Goal: Use online tool/utility: Utilize a website feature to perform a specific function

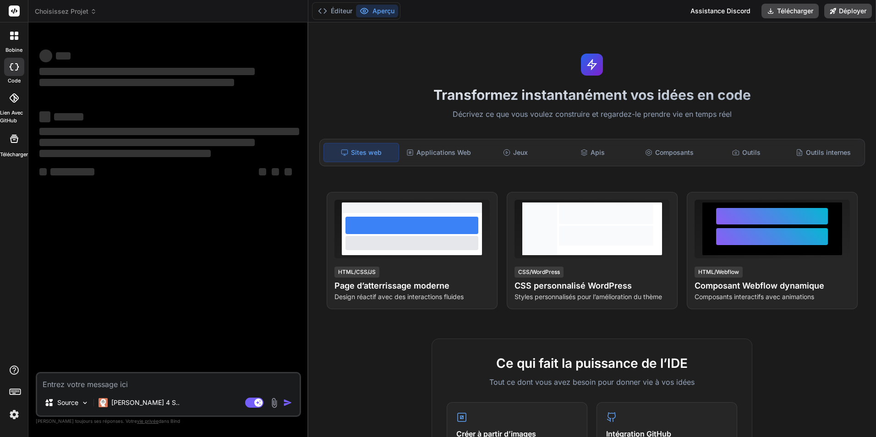
click at [22, 99] on div at bounding box center [14, 98] width 20 height 20
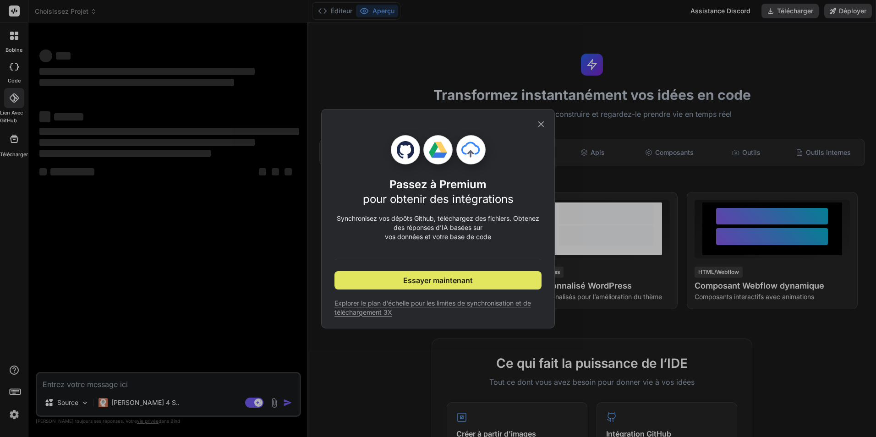
click at [448, 279] on span "Essayer maintenant" at bounding box center [438, 280] width 70 height 11
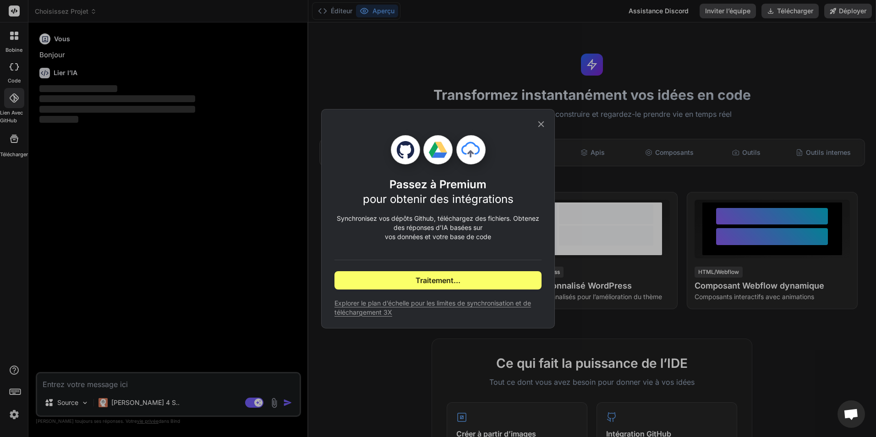
type textarea "x"
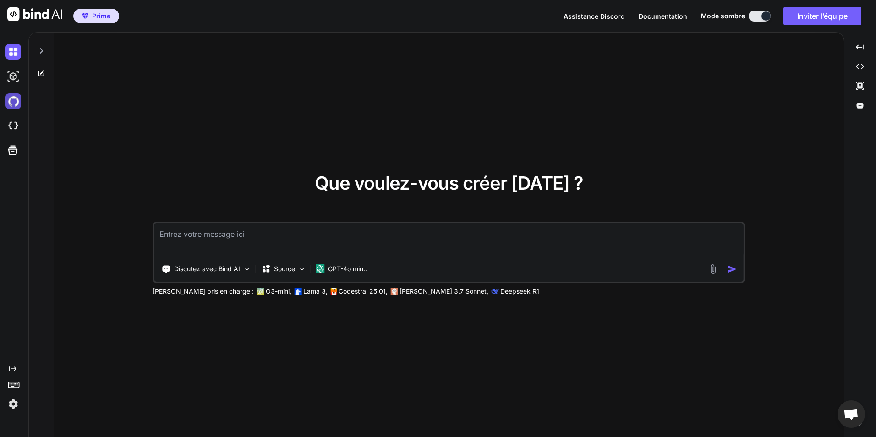
type textarea "x"
click at [19, 103] on img at bounding box center [13, 101] width 16 height 16
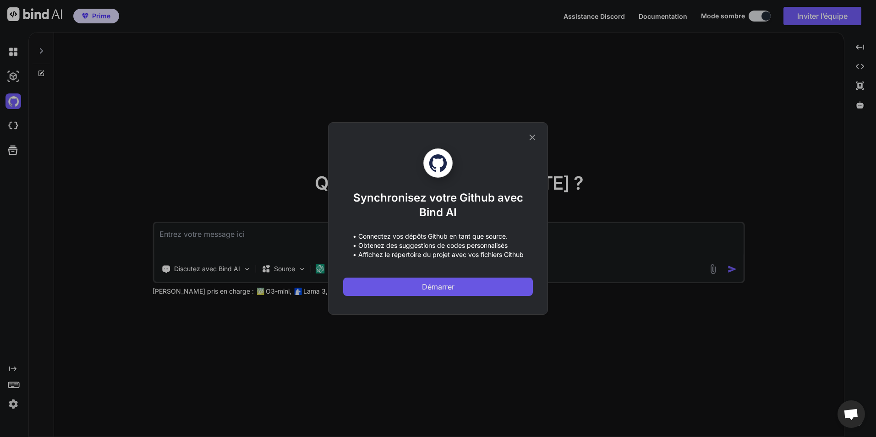
click at [473, 288] on button "Démarrer" at bounding box center [438, 287] width 190 height 18
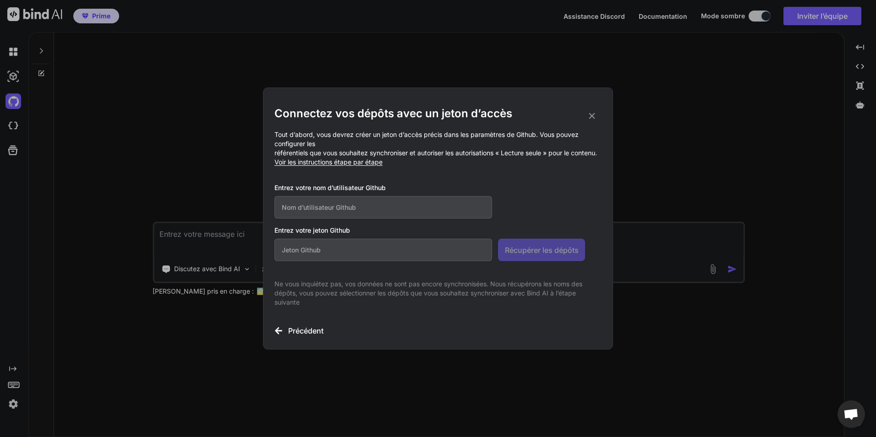
click at [422, 256] on input "text" at bounding box center [383, 250] width 218 height 22
paste input "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"
type input "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"
click at [381, 203] on input "text" at bounding box center [383, 207] width 218 height 22
click at [355, 205] on input "text" at bounding box center [383, 207] width 218 height 22
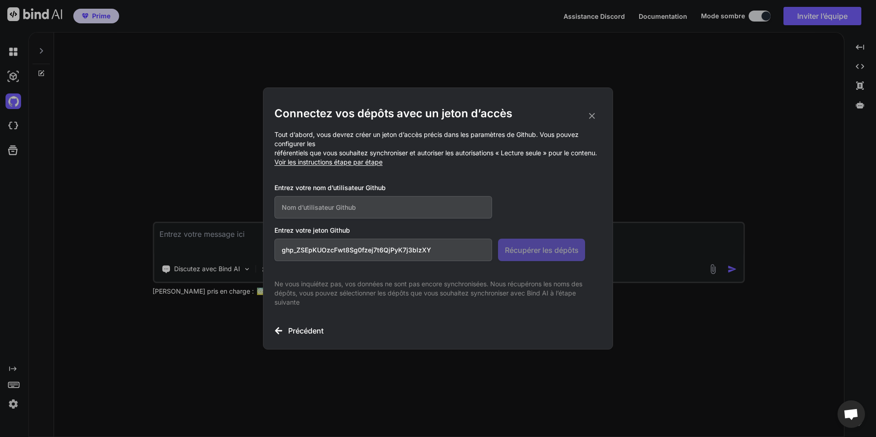
paste input "BankOffshorePcs1"
type input "BankOffshorePcs1"
click at [556, 256] on span "Récupérer les dépôts" at bounding box center [542, 250] width 74 height 11
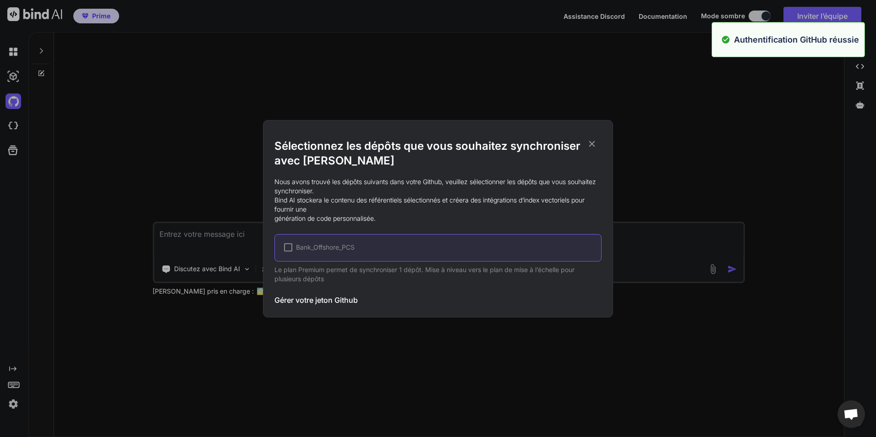
click at [289, 250] on div at bounding box center [288, 247] width 8 height 8
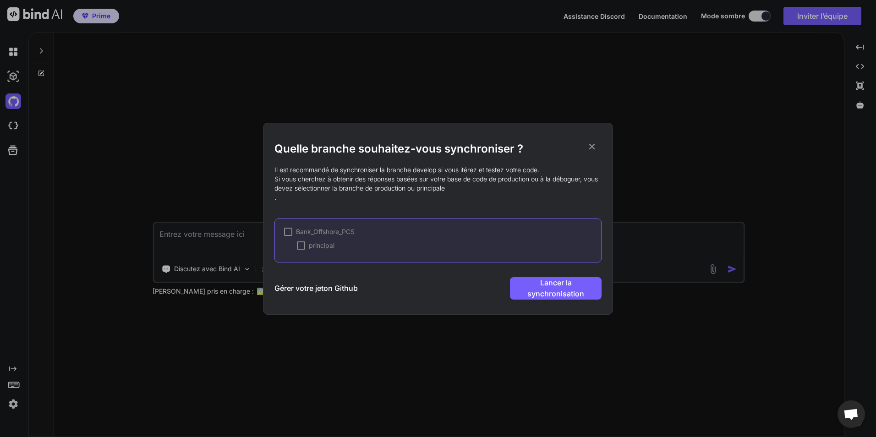
click at [290, 230] on div at bounding box center [288, 232] width 8 height 8
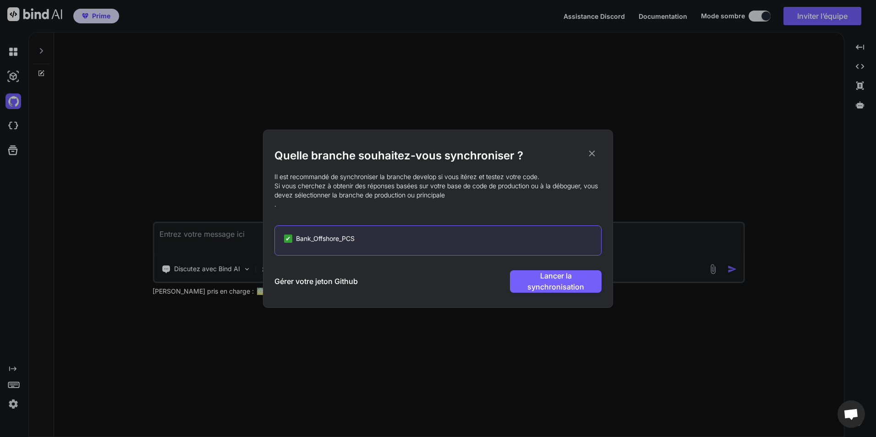
click at [292, 235] on div "✔" at bounding box center [288, 239] width 8 height 8
click at [292, 235] on div at bounding box center [288, 239] width 8 height 8
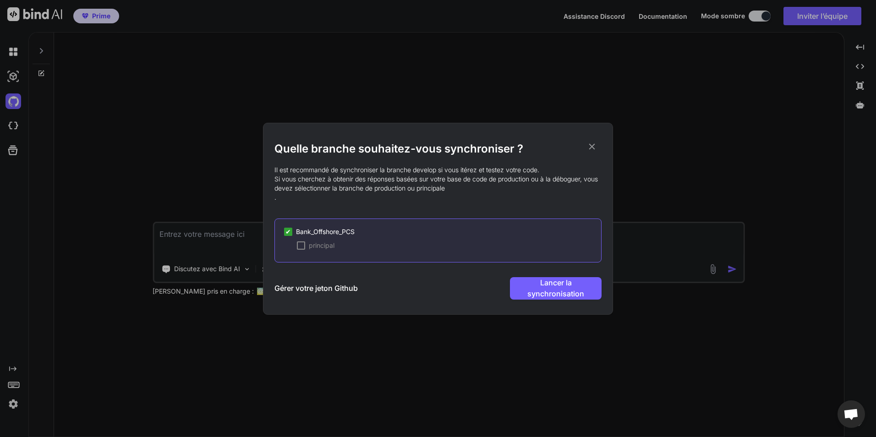
click at [301, 244] on div at bounding box center [301, 245] width 8 height 8
click at [301, 244] on span "✔" at bounding box center [300, 245] width 5 height 9
click at [290, 231] on div at bounding box center [288, 232] width 8 height 8
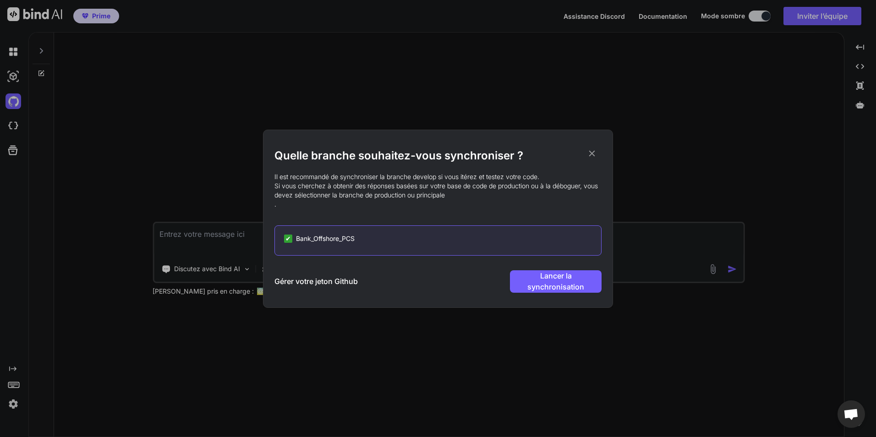
click at [290, 237] on span "✔" at bounding box center [287, 238] width 5 height 9
click at [290, 237] on div at bounding box center [288, 239] width 8 height 8
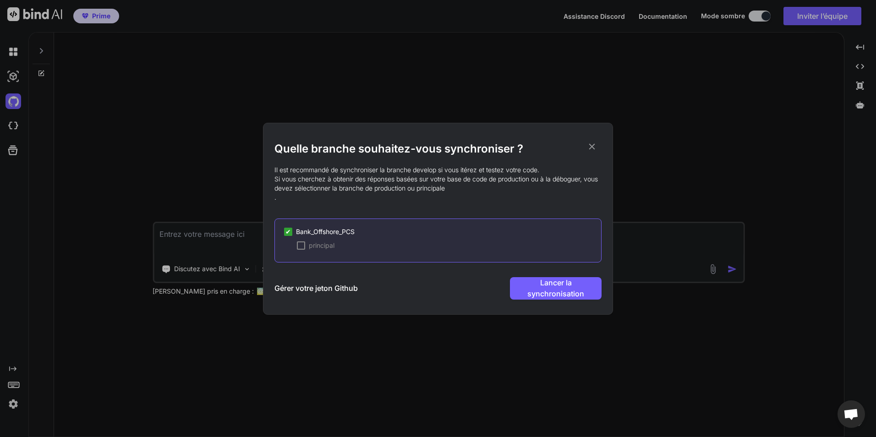
click at [301, 246] on div at bounding box center [301, 245] width 8 height 8
click at [520, 280] on button "Lancer la synchronisation" at bounding box center [556, 288] width 92 height 22
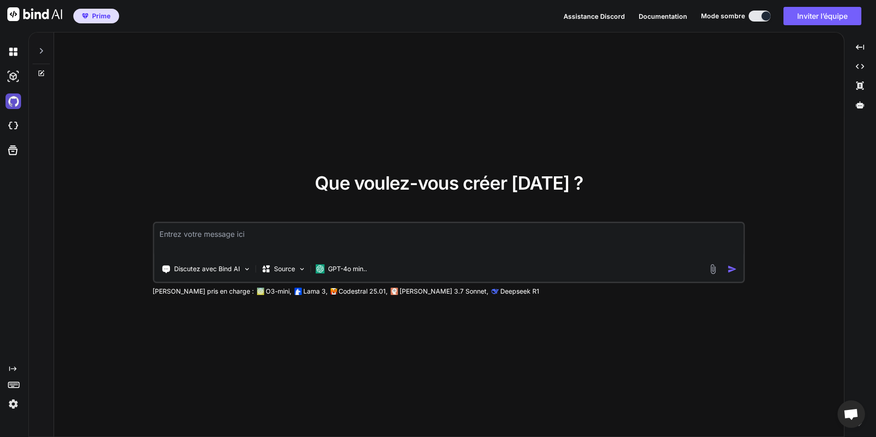
click at [16, 105] on img at bounding box center [13, 101] width 16 height 16
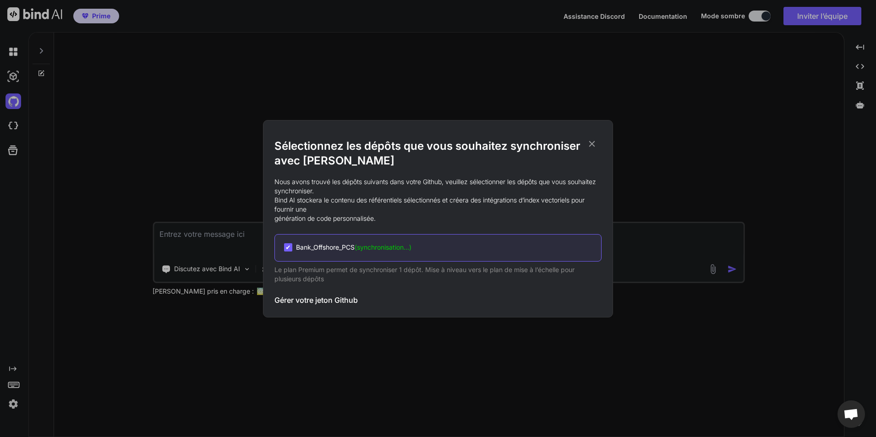
click at [179, 132] on div "Sélectionnez les dépôts que vous souhaitez synchroniser avec Bind AI Nous avons…" at bounding box center [438, 218] width 876 height 437
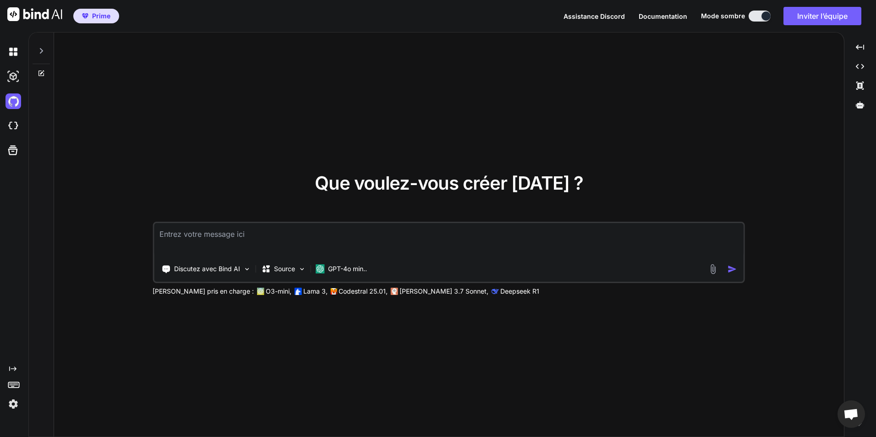
click at [41, 59] on div at bounding box center [41, 49] width 17 height 32
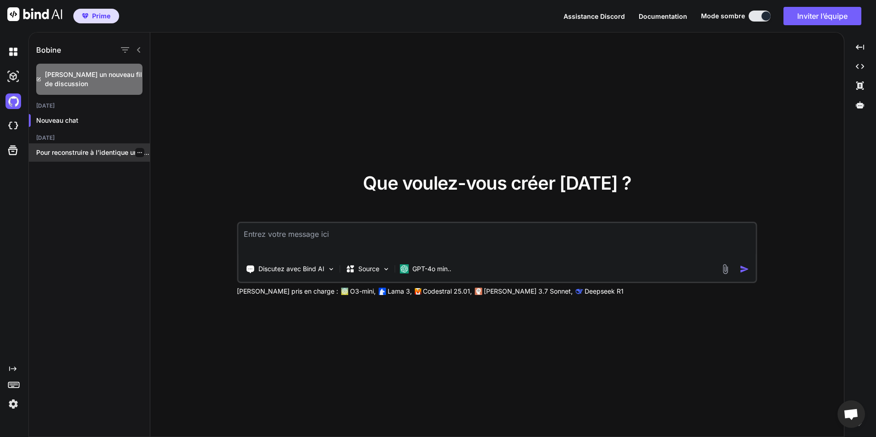
click at [93, 156] on p "Pour reconstruire à l’identique un backend Flask..." at bounding box center [93, 152] width 114 height 9
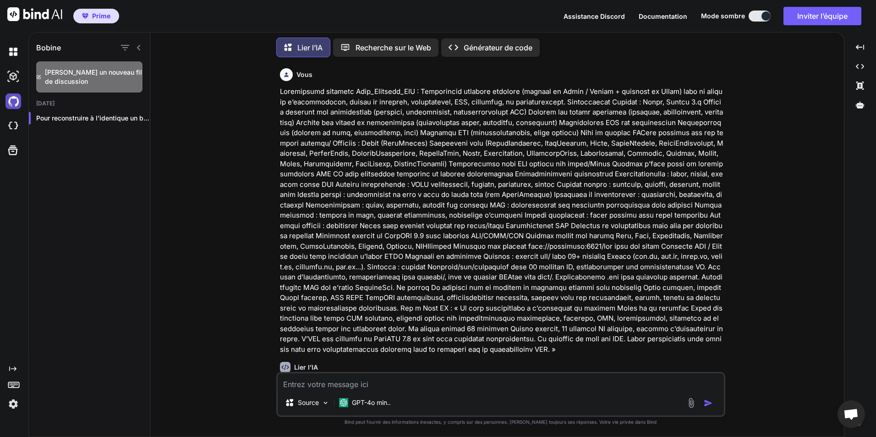
click at [12, 97] on img at bounding box center [13, 101] width 16 height 16
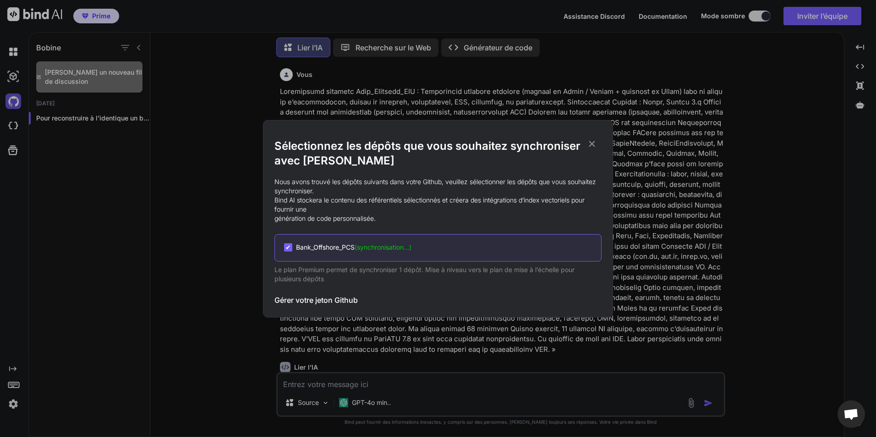
click at [12, 97] on div "Sélectionnez les dépôts que vous souhaitez synchroniser avec Bind AI Nous avons…" at bounding box center [438, 218] width 876 height 437
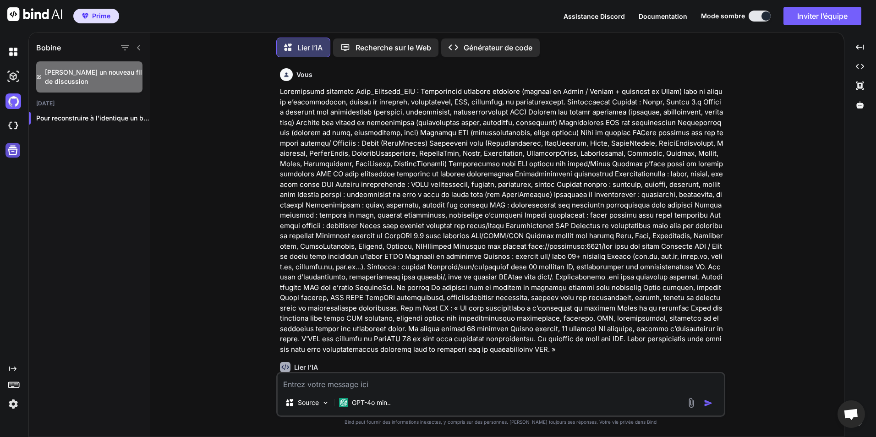
click at [13, 148] on icon at bounding box center [13, 151] width 10 height 10
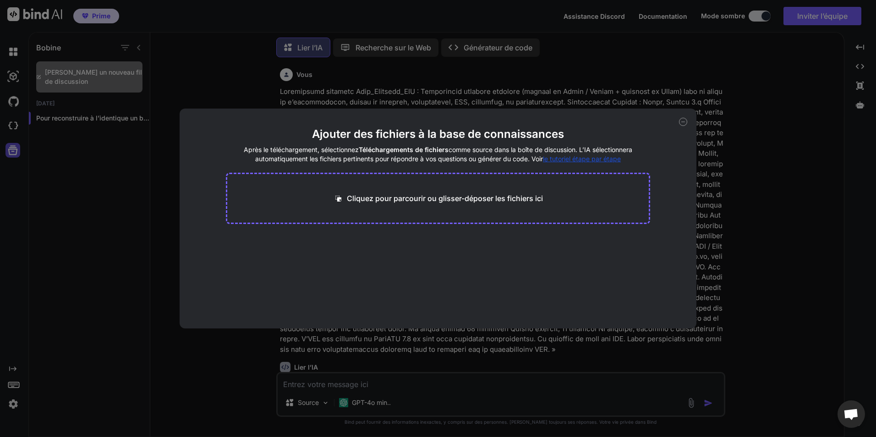
click at [13, 148] on div "Ajouter des fichiers à la base de connaissances Après le téléchargement, sélect…" at bounding box center [438, 218] width 876 height 437
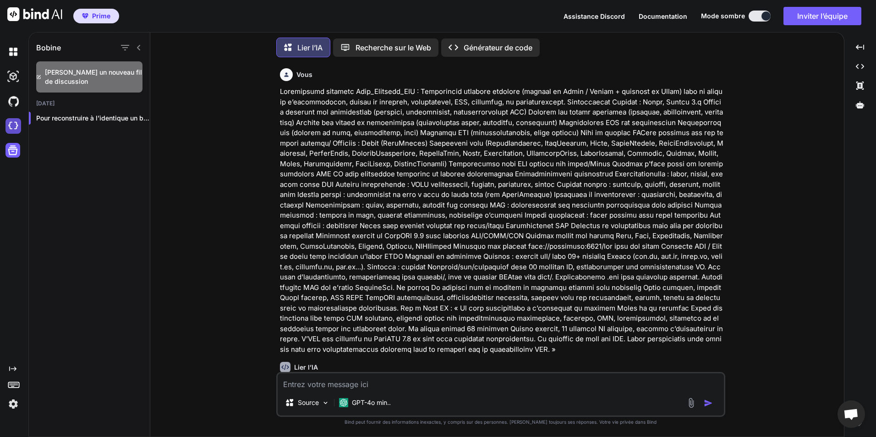
click at [9, 125] on img at bounding box center [13, 126] width 16 height 16
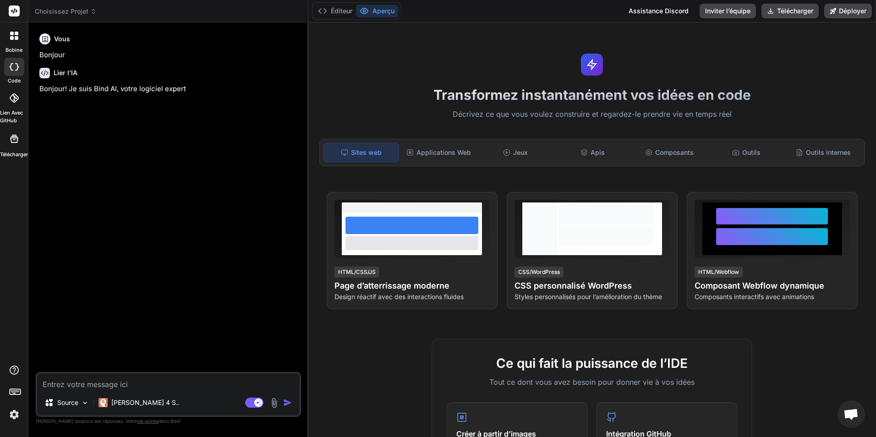
click at [10, 36] on icon at bounding box center [14, 36] width 8 height 8
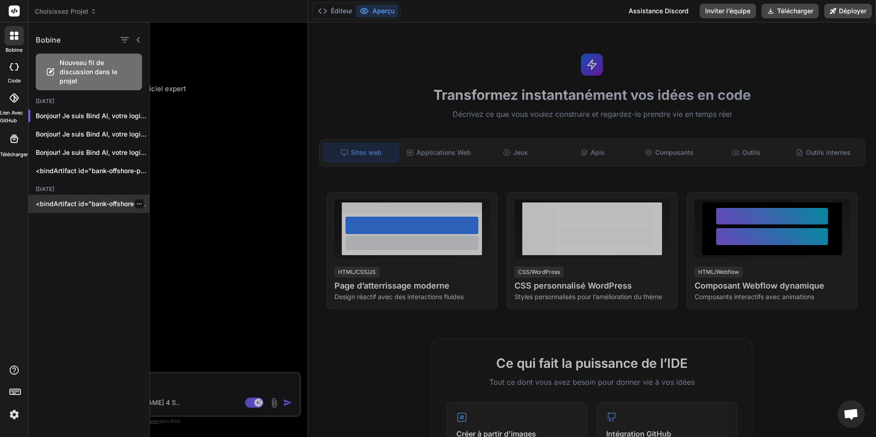
click at [92, 203] on p "<bindArtifact id="bank-offshore-pcs-complete » title="Bank Offshore PCS - Proje…" at bounding box center [93, 203] width 114 height 9
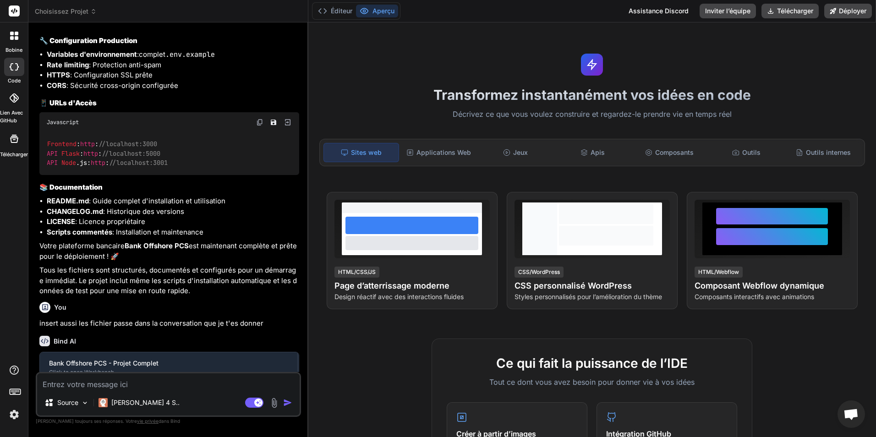
type textarea "x"
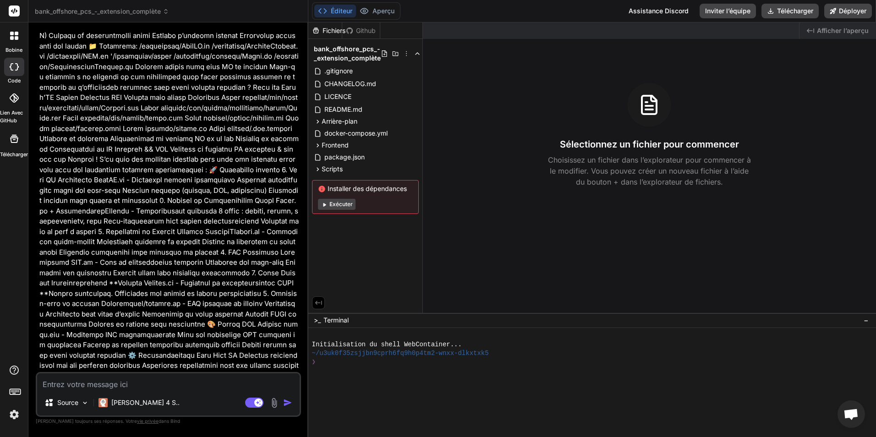
scroll to position [2107, 0]
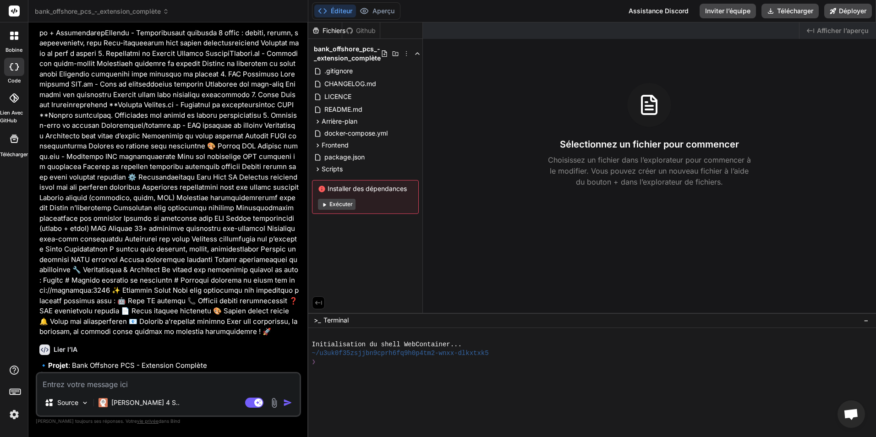
click at [363, 30] on font "Github" at bounding box center [366, 30] width 20 height 9
click at [331, 26] on font "Fichiers" at bounding box center [334, 30] width 23 height 9
click at [365, 33] on font "Github" at bounding box center [366, 30] width 20 height 9
click at [331, 27] on font "Fichiers" at bounding box center [334, 30] width 23 height 9
click at [357, 25] on div "Fichiers Github" at bounding box center [344, 30] width 72 height 16
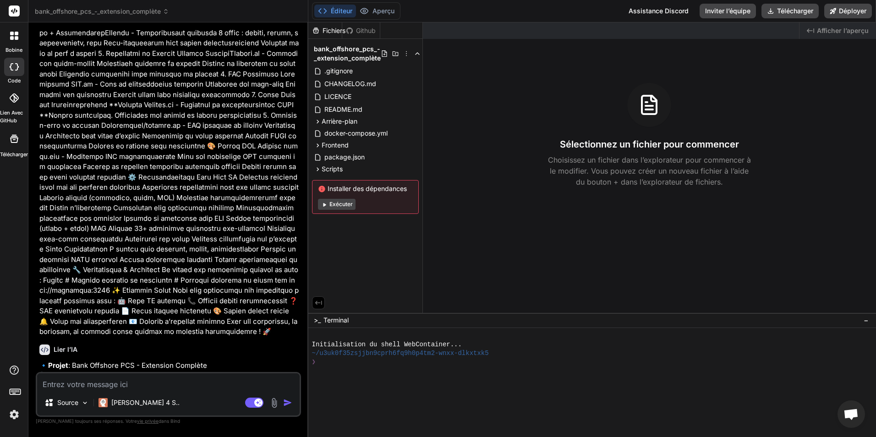
click at [315, 301] on icon at bounding box center [318, 303] width 8 height 8
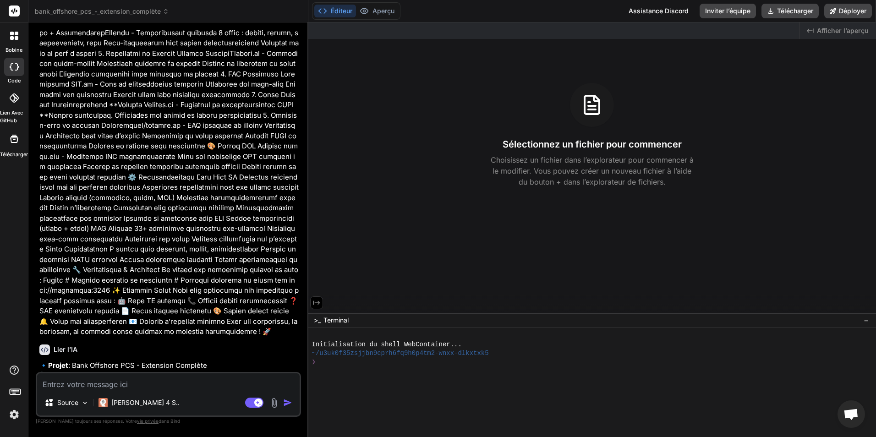
click at [316, 300] on icon at bounding box center [316, 303] width 8 height 8
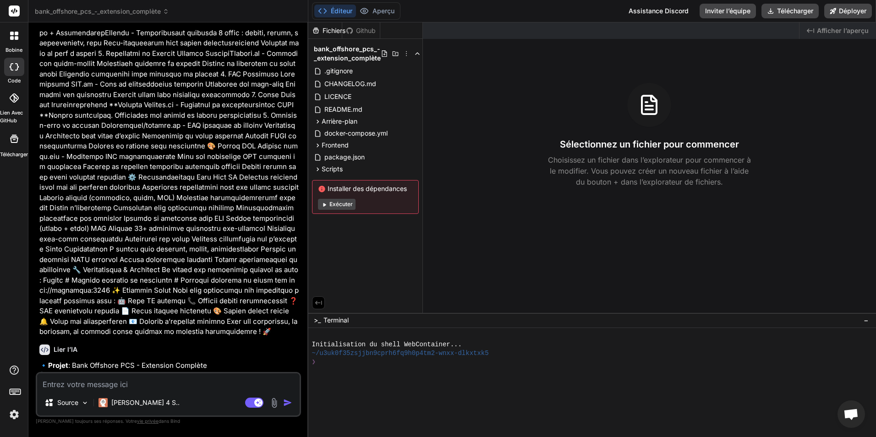
click at [864, 319] on span "−" at bounding box center [866, 320] width 5 height 9
click at [10, 102] on icon at bounding box center [14, 97] width 9 height 9
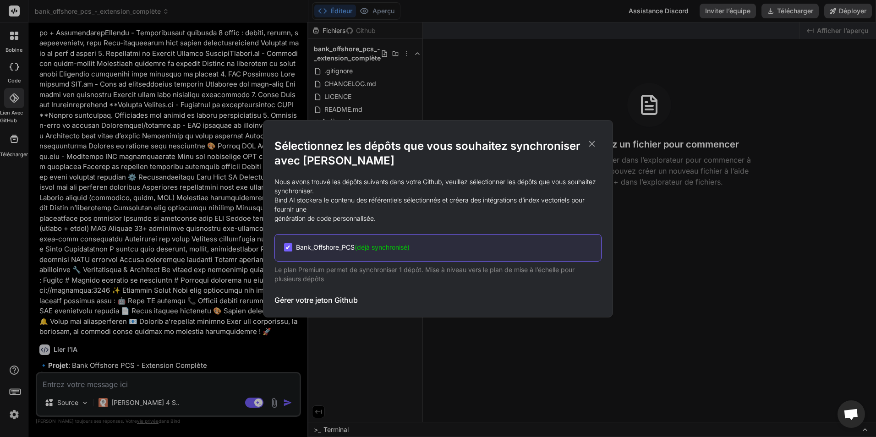
click at [409, 244] on span "(déjà synchronisé)" at bounding box center [382, 247] width 55 height 8
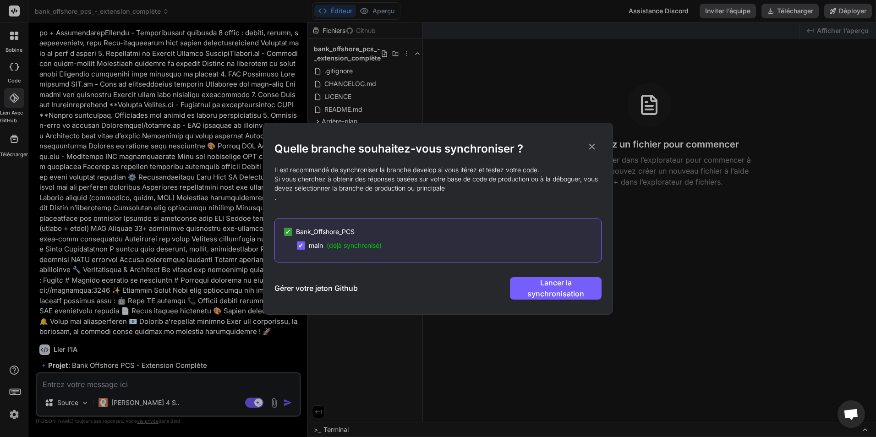
click at [589, 145] on icon at bounding box center [592, 147] width 10 height 10
